Goal: Check status: Check status

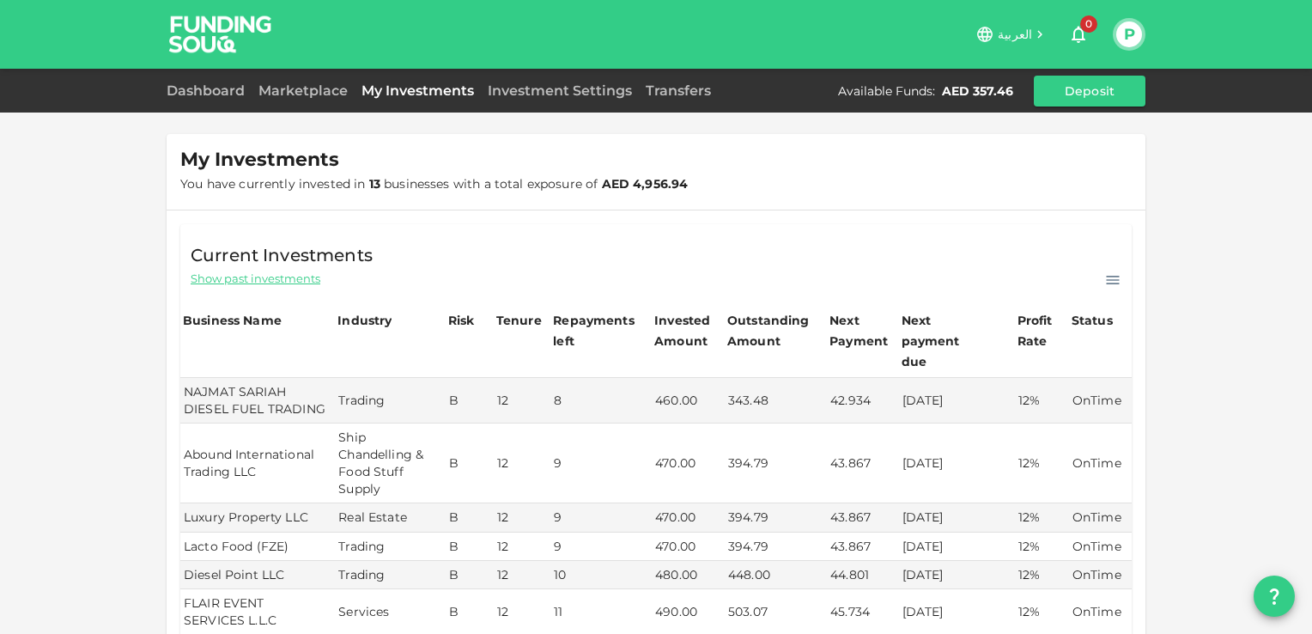
scroll to position [86, 0]
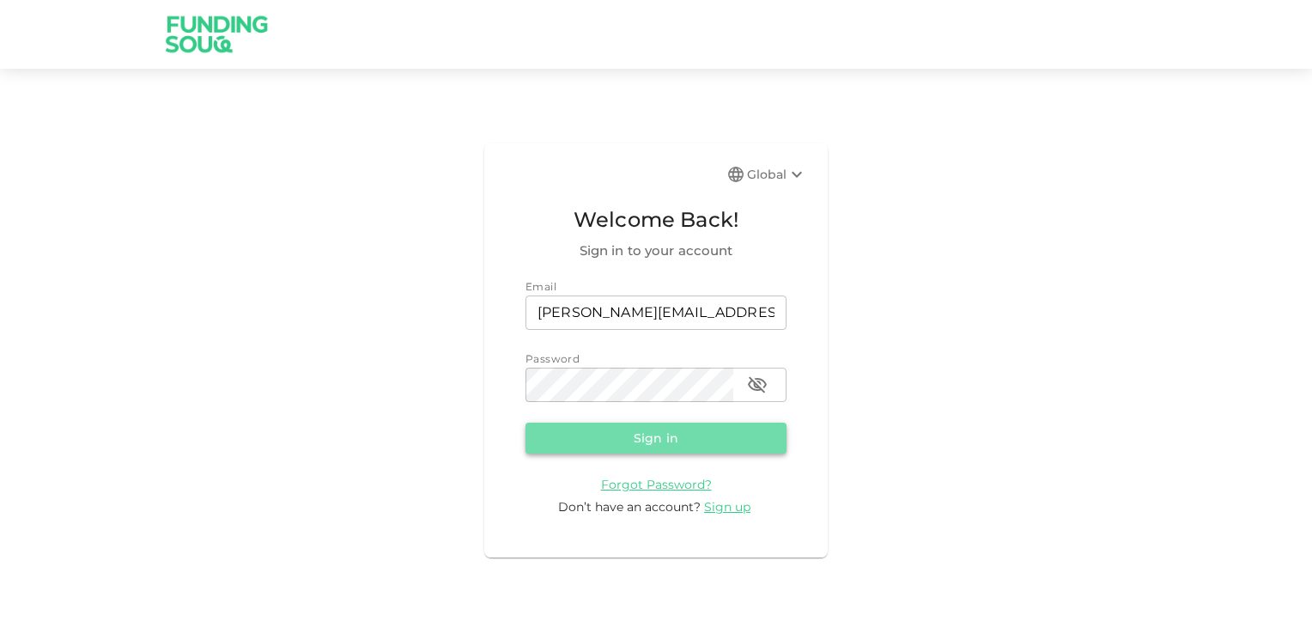
click at [659, 434] on button "Sign in" at bounding box center [656, 437] width 261 height 31
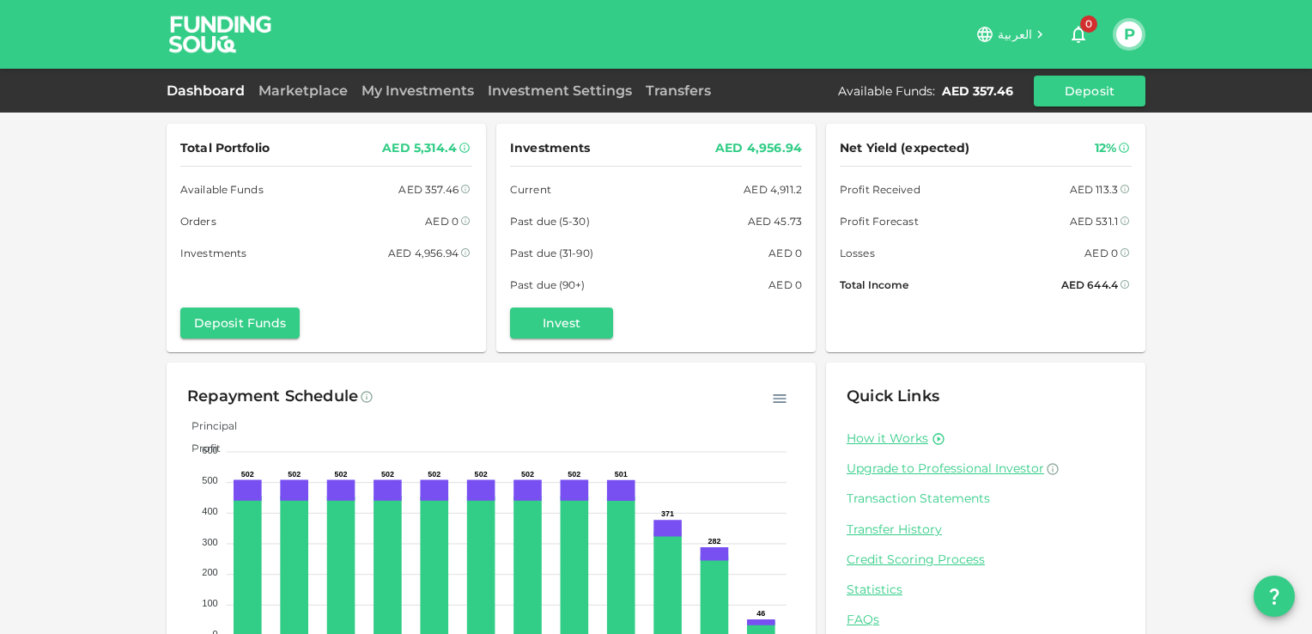
click at [939, 496] on link "Transaction Statements" at bounding box center [986, 498] width 278 height 16
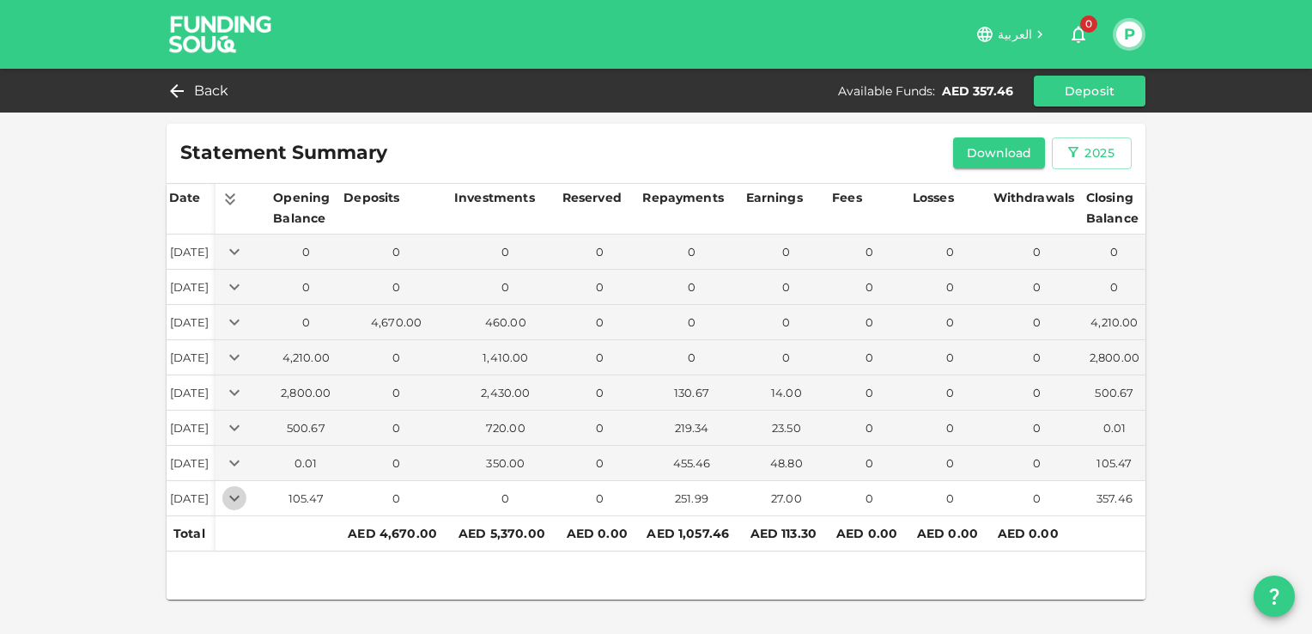
click at [245, 500] on icon "Expand" at bounding box center [234, 498] width 21 height 21
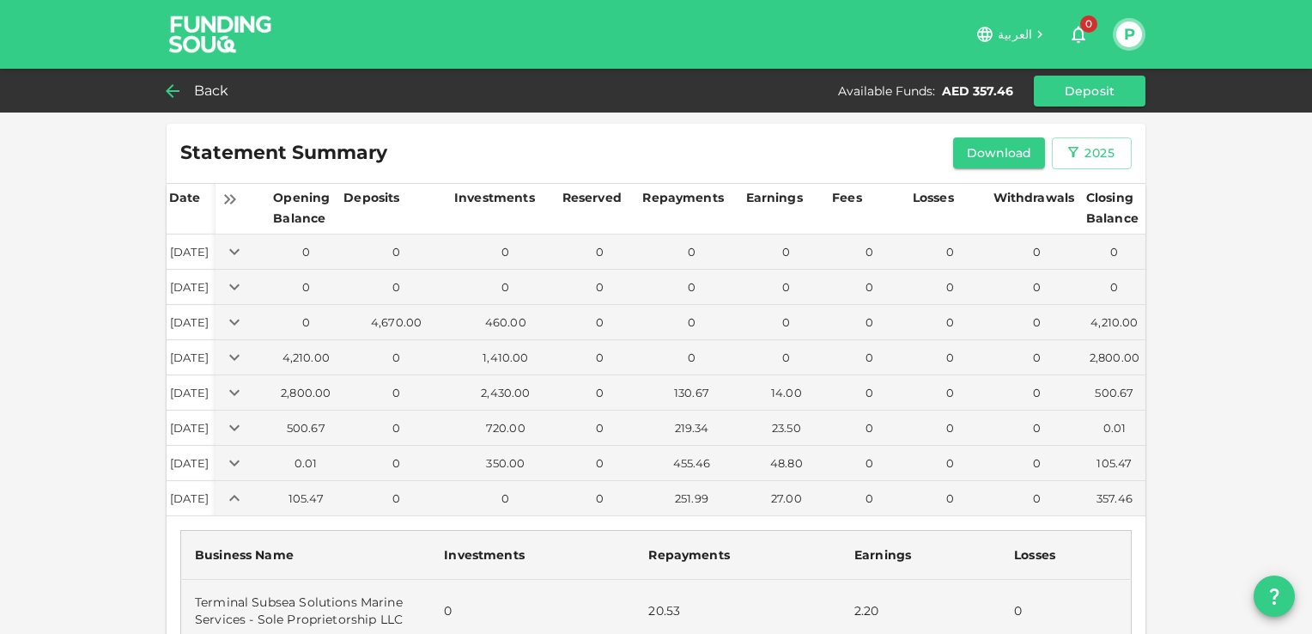
click at [212, 94] on span "Back" at bounding box center [211, 91] width 35 height 24
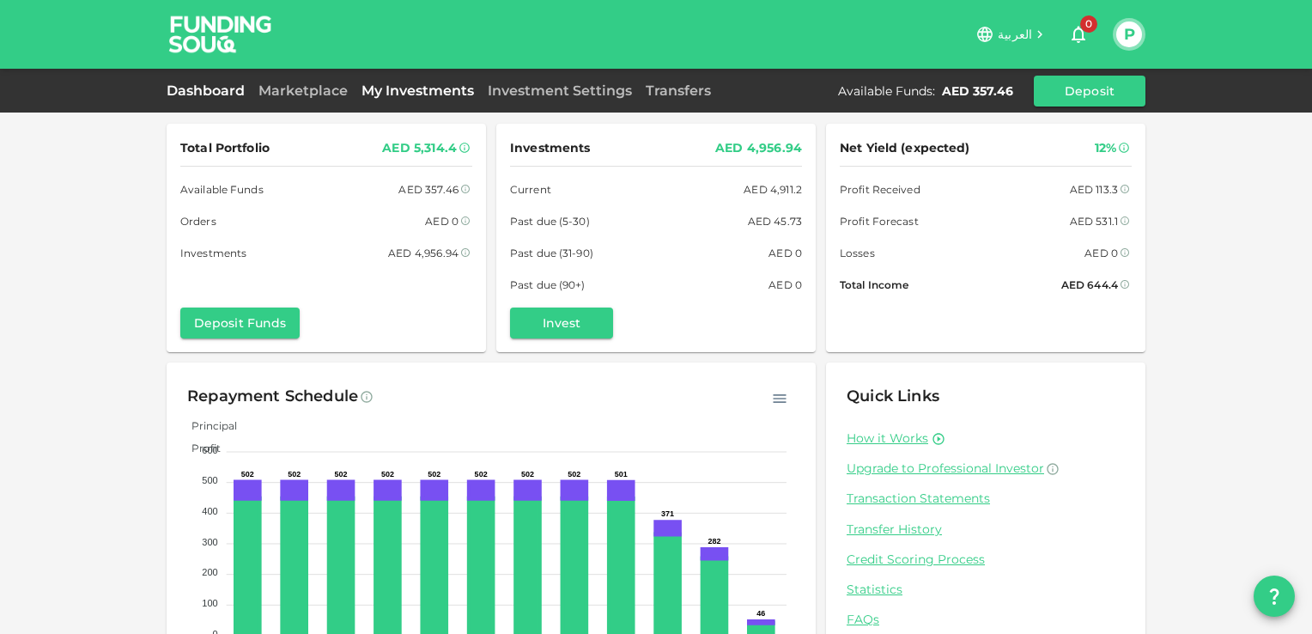
click at [397, 90] on link "My Investments" at bounding box center [418, 90] width 126 height 16
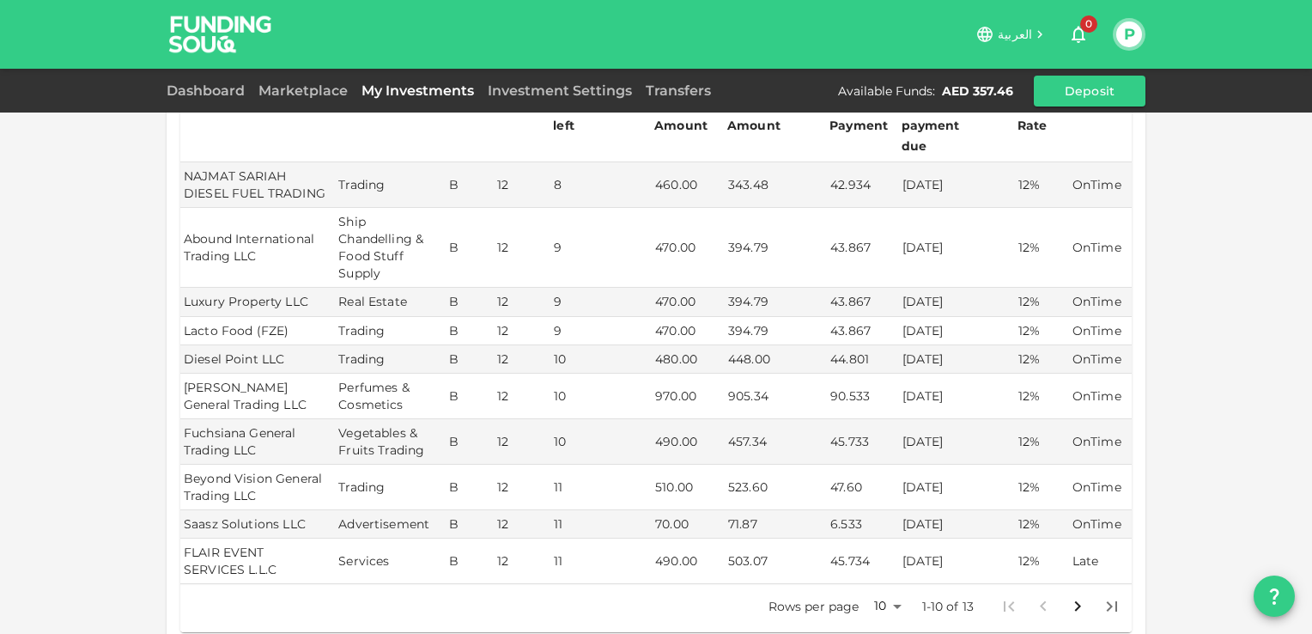
scroll to position [258, 0]
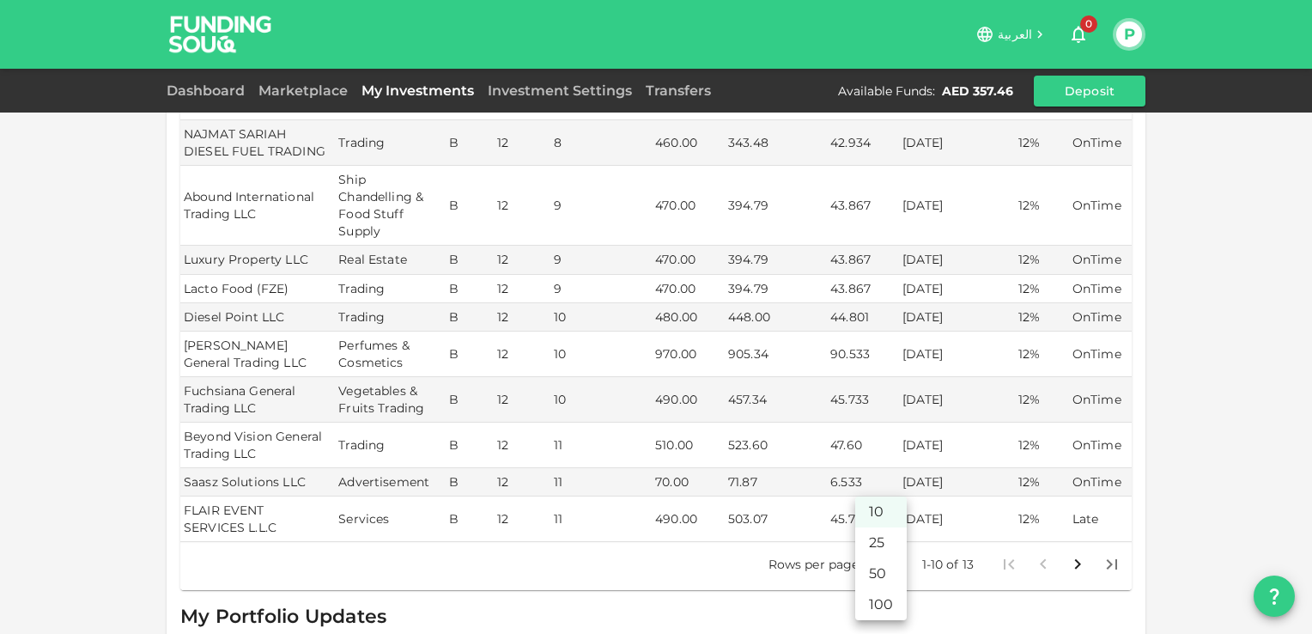
click at [888, 541] on body "العربية 0 P Dashboard Marketplace My Investments Investment Settings Transfers …" at bounding box center [656, 317] width 1312 height 634
click at [880, 512] on li "10" at bounding box center [881, 511] width 52 height 31
click at [116, 366] on div "My Investments You have currently invested in 13 businesses with a total exposu…" at bounding box center [656, 257] width 1312 height 1031
